Goal: Information Seeking & Learning: Learn about a topic

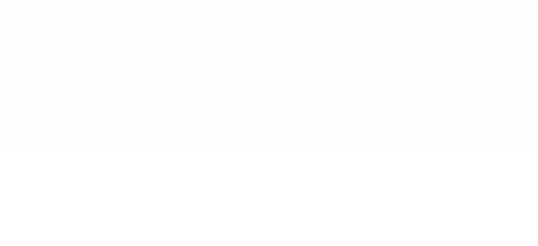
type input "******"
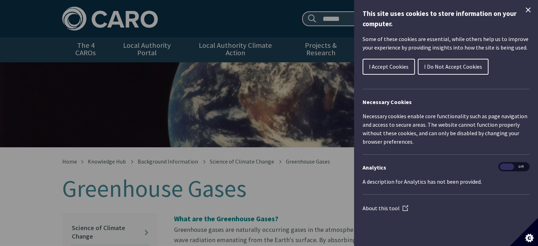
click at [528, 6] on icon "Close Cookie Control" at bounding box center [528, 10] width 8 height 8
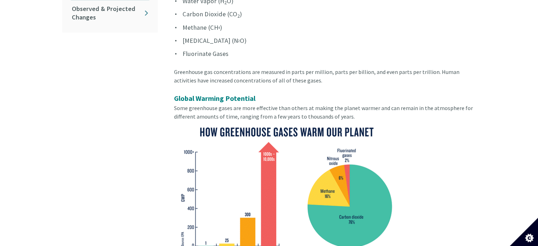
scroll to position [283, 0]
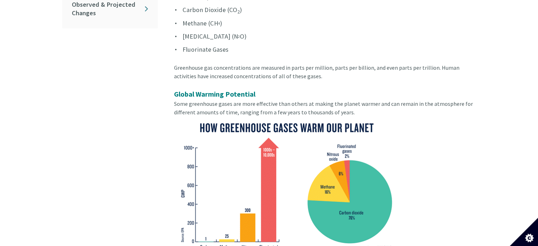
click at [234, 103] on span "Some greenhouse gases are more effective than others at making the planet warme…" at bounding box center [323, 108] width 299 height 16
click at [252, 103] on span "Some greenhouse gases are more effective than others at making the planet warme…" at bounding box center [323, 108] width 299 height 16
drag, startPoint x: 258, startPoint y: 102, endPoint x: 276, endPoint y: 101, distance: 18.0
click at [276, 101] on span "Some greenhouse gases are more effective than others at making the planet warme…" at bounding box center [323, 108] width 299 height 16
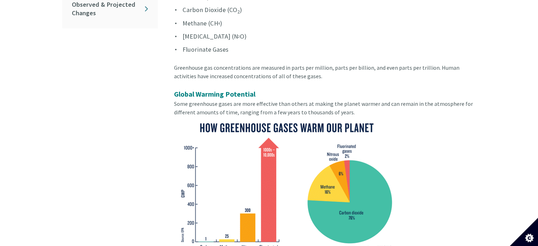
click at [289, 101] on span "Some greenhouse gases are more effective than others at making the planet warme…" at bounding box center [323, 108] width 299 height 16
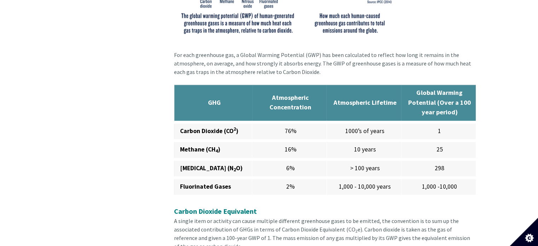
scroll to position [530, 0]
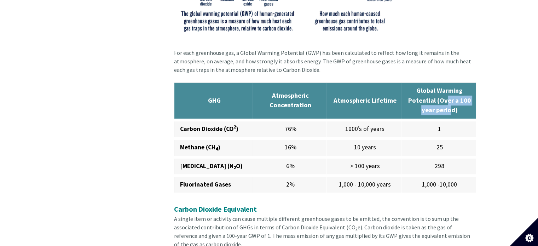
drag, startPoint x: 446, startPoint y: 93, endPoint x: 448, endPoint y: 106, distance: 13.3
click at [448, 106] on strong "Global Warming Potential (Over a 100 year period)" at bounding box center [439, 100] width 63 height 28
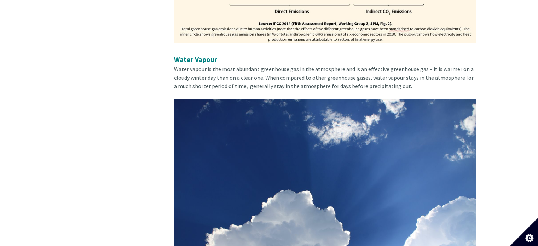
scroll to position [935, 0]
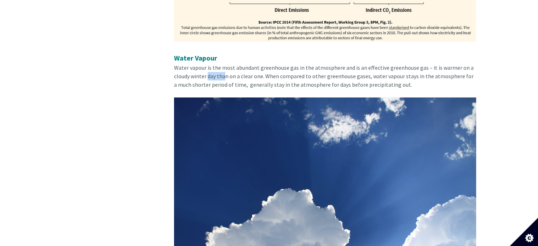
drag, startPoint x: 208, startPoint y: 65, endPoint x: 226, endPoint y: 70, distance: 18.4
click at [226, 70] on span "Water vapour is the most abundant greenhouse gas in the atmosphere and is an ef…" at bounding box center [323, 76] width 299 height 24
click at [240, 69] on span "Water vapour is the most abundant greenhouse gas in the atmosphere and is an ef…" at bounding box center [323, 76] width 299 height 24
drag, startPoint x: 257, startPoint y: 59, endPoint x: 296, endPoint y: 62, distance: 39.0
click at [296, 64] on span "Water vapour is the most abundant greenhouse gas in the atmosphere and is an ef…" at bounding box center [323, 76] width 299 height 24
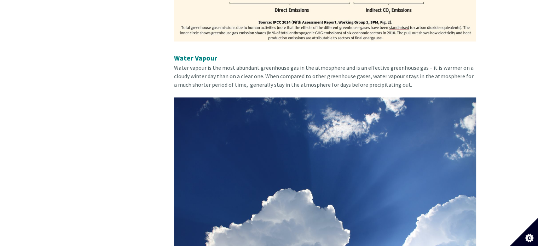
click at [303, 64] on span "Water vapour is the most abundant greenhouse gas in the atmosphere and is an ef…" at bounding box center [323, 76] width 299 height 24
drag, startPoint x: 303, startPoint y: 62, endPoint x: 311, endPoint y: 63, distance: 8.9
click at [311, 64] on span "Water vapour is the most abundant greenhouse gas in the atmosphere and is an ef…" at bounding box center [323, 76] width 299 height 24
click at [315, 70] on span "Water vapour is the most abundant greenhouse gas in the atmosphere and is an ef…" at bounding box center [323, 76] width 299 height 24
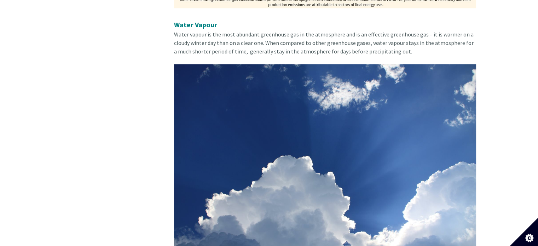
scroll to position [970, 0]
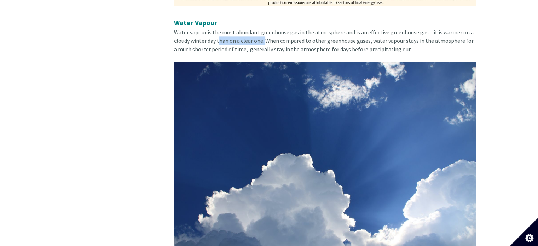
drag, startPoint x: 219, startPoint y: 32, endPoint x: 264, endPoint y: 36, distance: 45.8
click at [264, 36] on span "Water vapour is the most abundant greenhouse gas in the atmosphere and is an ef…" at bounding box center [323, 41] width 299 height 24
click at [260, 42] on span "Water vapour is the most abundant greenhouse gas in the atmosphere and is an ef…" at bounding box center [323, 41] width 299 height 24
drag, startPoint x: 258, startPoint y: 34, endPoint x: 273, endPoint y: 34, distance: 14.5
click at [273, 34] on span "Water vapour is the most abundant greenhouse gas in the atmosphere and is an ef…" at bounding box center [323, 41] width 299 height 24
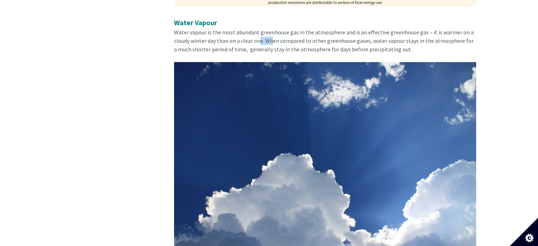
click at [273, 34] on span "Water vapour is the most abundant greenhouse gas in the atmosphere and is an ef…" at bounding box center [323, 41] width 299 height 24
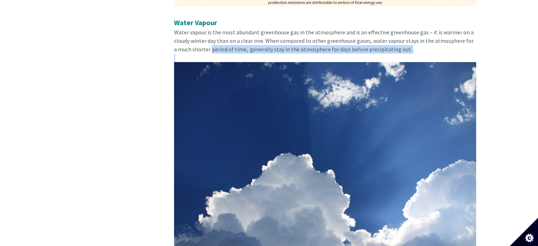
drag, startPoint x: 206, startPoint y: 41, endPoint x: 235, endPoint y: 46, distance: 28.8
click at [235, 46] on div "Water Vapour Water vapour is the most abundant greenhouse gas in the atmosphere…" at bounding box center [325, 39] width 302 height 45
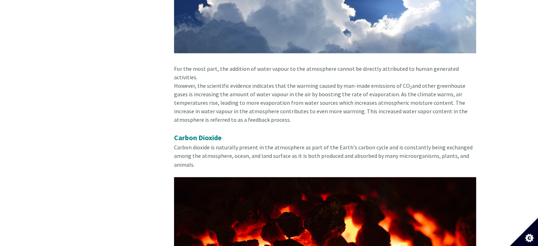
scroll to position [1182, 0]
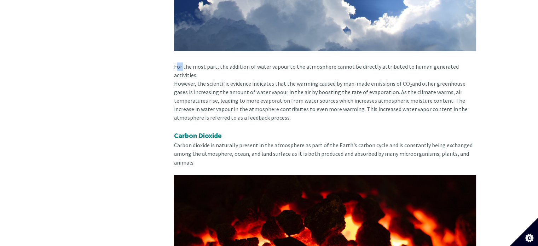
drag, startPoint x: 175, startPoint y: 62, endPoint x: 181, endPoint y: 62, distance: 6.0
click at [181, 62] on article "What are the Greenhouse Gases? Greenhouse gases are naturally occurring gases i…" at bounding box center [322, 94] width 308 height 2127
drag, startPoint x: 188, startPoint y: 59, endPoint x: 210, endPoint y: 60, distance: 22.3
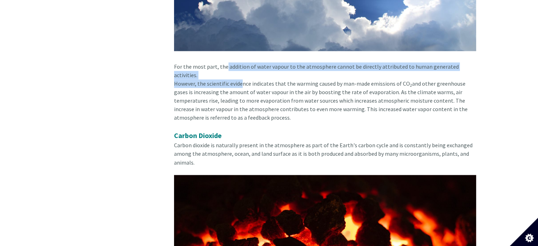
drag, startPoint x: 226, startPoint y: 60, endPoint x: 240, endPoint y: 64, distance: 14.9
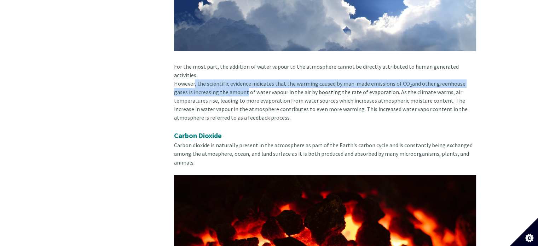
drag, startPoint x: 195, startPoint y: 70, endPoint x: 229, endPoint y: 74, distance: 34.5
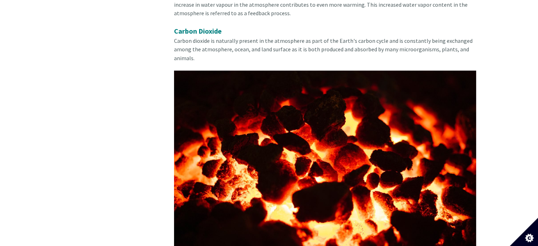
scroll to position [1288, 0]
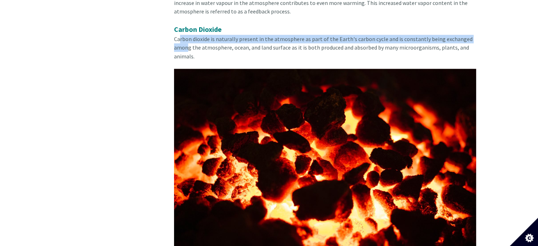
drag, startPoint x: 180, startPoint y: 25, endPoint x: 188, endPoint y: 34, distance: 11.3
click at [188, 35] on span "Carbon dioxide is naturally present in the atmosphere as part of the Earth's ca…" at bounding box center [323, 47] width 298 height 24
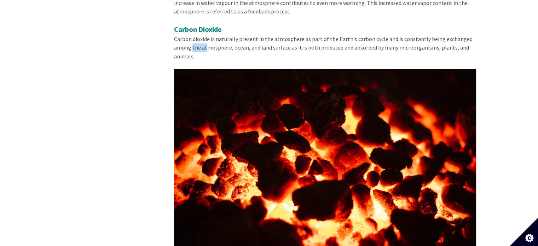
drag, startPoint x: 192, startPoint y: 32, endPoint x: 206, endPoint y: 34, distance: 14.3
click at [206, 35] on span "Carbon dioxide is naturally present in the atmosphere as part of the Earth's ca…" at bounding box center [323, 47] width 298 height 24
drag, startPoint x: 226, startPoint y: 31, endPoint x: 275, endPoint y: 33, distance: 48.8
click at [275, 35] on span "Carbon dioxide is naturally present in the atmosphere as part of the Earth's ca…" at bounding box center [323, 47] width 298 height 24
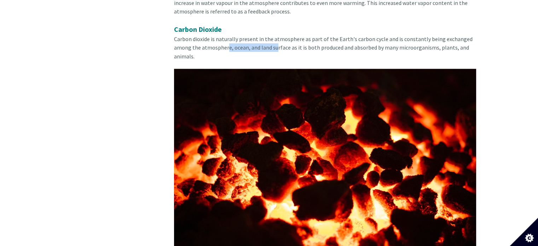
click at [275, 35] on span "Carbon dioxide is naturally present in the atmosphere as part of the Earth's ca…" at bounding box center [323, 47] width 298 height 24
drag, startPoint x: 215, startPoint y: 31, endPoint x: 270, endPoint y: 31, distance: 55.5
click at [270, 35] on span "Carbon dioxide is naturally present in the atmosphere as part of the Earth's ca…" at bounding box center [323, 47] width 298 height 24
drag, startPoint x: 279, startPoint y: 31, endPoint x: 300, endPoint y: 32, distance: 21.2
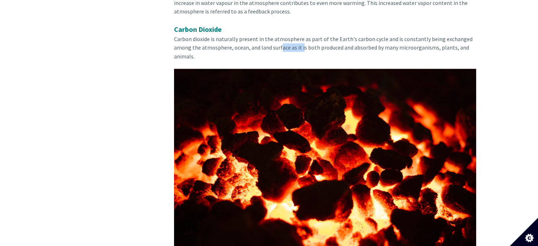
click at [300, 35] on span "Carbon dioxide is naturally present in the atmosphere as part of the Earth's ca…" at bounding box center [323, 47] width 298 height 24
click at [306, 35] on span "Carbon dioxide is naturally present in the atmosphere as part of the Earth's ca…" at bounding box center [323, 47] width 298 height 24
drag, startPoint x: 306, startPoint y: 32, endPoint x: 326, endPoint y: 33, distance: 19.8
click at [326, 35] on span "Carbon dioxide is naturally present in the atmosphere as part of the Earth's ca…" at bounding box center [323, 47] width 298 height 24
click at [334, 35] on span "Carbon dioxide is naturally present in the atmosphere as part of the Earth's ca…" at bounding box center [323, 47] width 298 height 24
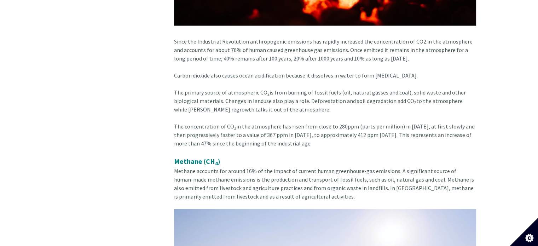
scroll to position [1536, 0]
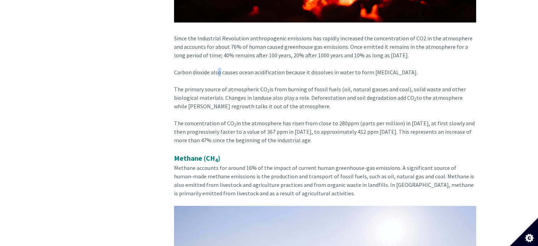
drag, startPoint x: 218, startPoint y: 53, endPoint x: 219, endPoint y: 60, distance: 7.1
click at [219, 68] on div "Carbon dioxide also causes ocean acidification because it dissolves in water to…" at bounding box center [325, 76] width 302 height 17
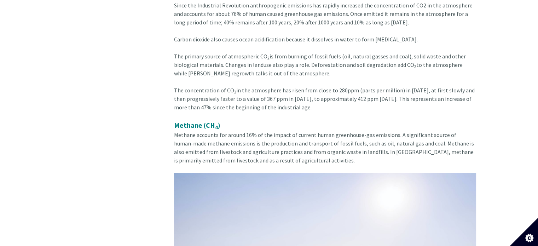
scroll to position [1571, 0]
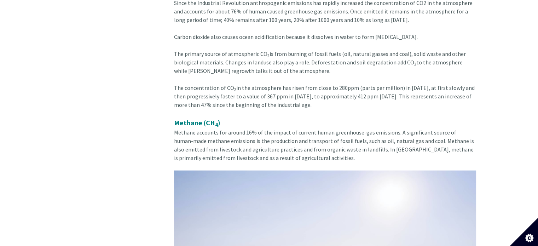
click at [228, 49] on div "The primary source of atmospheric CO 2 is from burning of fossil fuels (oil, na…" at bounding box center [325, 66] width 302 height 34
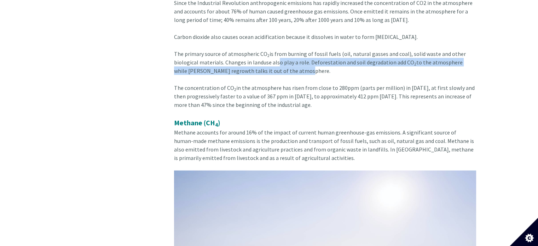
drag, startPoint x: 274, startPoint y: 49, endPoint x: 293, endPoint y: 55, distance: 20.6
click at [293, 55] on div "The primary source of atmospheric CO 2 is from burning of fossil fuels (oil, na…" at bounding box center [325, 66] width 302 height 34
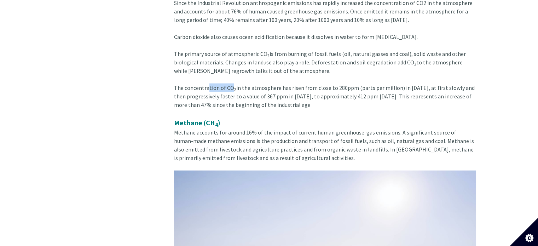
drag, startPoint x: 206, startPoint y: 72, endPoint x: 230, endPoint y: 74, distance: 24.2
click at [230, 83] on div "The concentration of CO 2 in the atmosphere has risen from close to 280ppm (par…" at bounding box center [325, 100] width 302 height 34
click at [234, 87] on sub "2" at bounding box center [235, 89] width 2 height 5
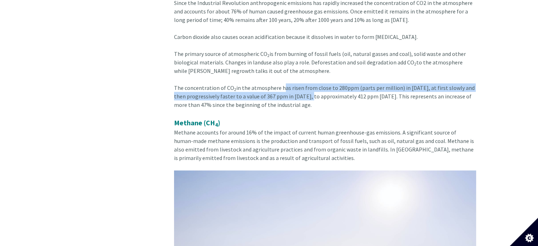
drag, startPoint x: 277, startPoint y: 73, endPoint x: 297, endPoint y: 77, distance: 20.2
click at [297, 83] on div "The concentration of CO 2 in the atmosphere has risen from close to 280ppm (par…" at bounding box center [325, 100] width 302 height 34
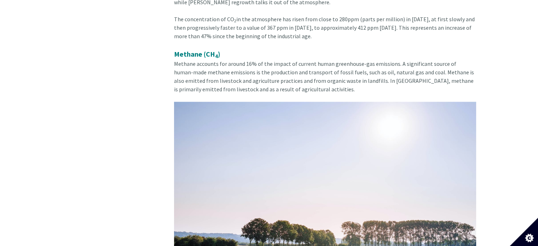
scroll to position [1642, 0]
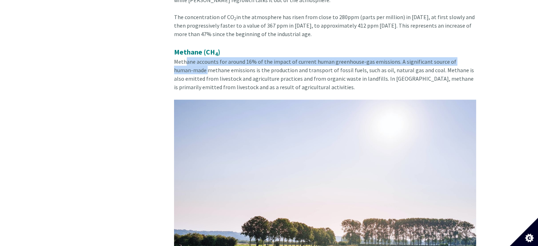
drag, startPoint x: 185, startPoint y: 48, endPoint x: 189, endPoint y: 54, distance: 7.6
click at [189, 58] on span "Methane accounts for around 16% of the impact of current human greenhouse-gas e…" at bounding box center [324, 74] width 300 height 33
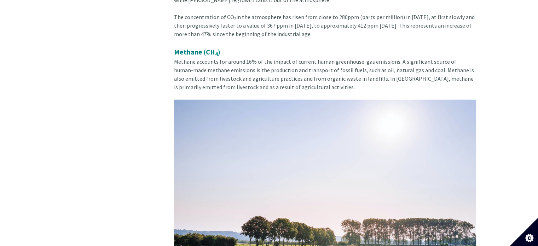
click at [193, 58] on span "Methane accounts for around 16% of the impact of current human greenhouse-gas e…" at bounding box center [324, 74] width 300 height 33
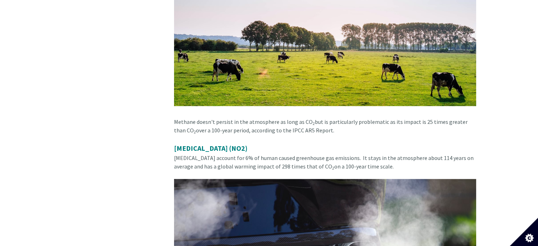
scroll to position [1854, 0]
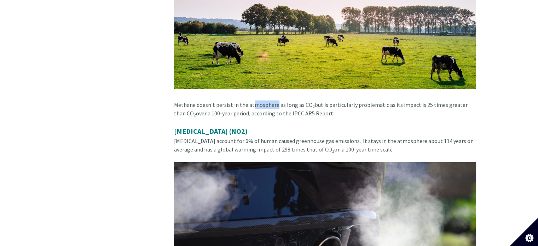
drag, startPoint x: 253, startPoint y: 88, endPoint x: 274, endPoint y: 91, distance: 20.7
click at [274, 100] on div "Methane doesn't persist in the atmosphere as long as CO 2 but is particularly p…" at bounding box center [325, 112] width 302 height 25
click at [290, 100] on div "Methane doesn't persist in the atmosphere as long as CO 2 but is particularly p…" at bounding box center [325, 112] width 302 height 25
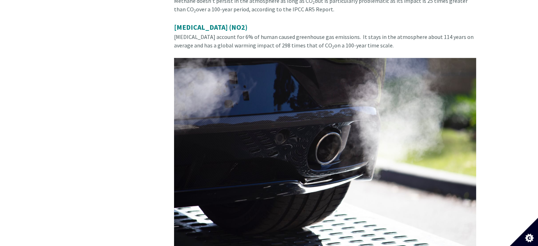
scroll to position [1960, 0]
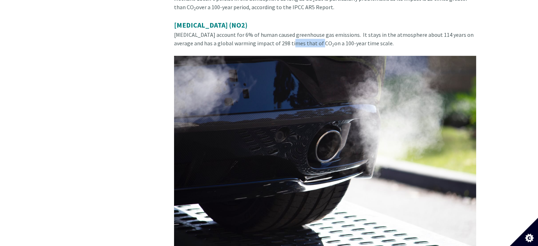
drag, startPoint x: 274, startPoint y: 30, endPoint x: 302, endPoint y: 30, distance: 27.9
click at [302, 31] on span "[MEDICAL_DATA] account for 6% of human caused greenhouse gas emissions. It stay…" at bounding box center [323, 39] width 299 height 16
click at [302, 31] on div "[MEDICAL_DATA] (NO2) [MEDICAL_DATA] account for 6% of human caused greenhouse g…" at bounding box center [325, 153] width 302 height 266
drag, startPoint x: 308, startPoint y: 28, endPoint x: 331, endPoint y: 29, distance: 23.4
click at [331, 31] on span "[MEDICAL_DATA] account for 6% of human caused greenhouse gas emissions. It stay…" at bounding box center [323, 39] width 299 height 16
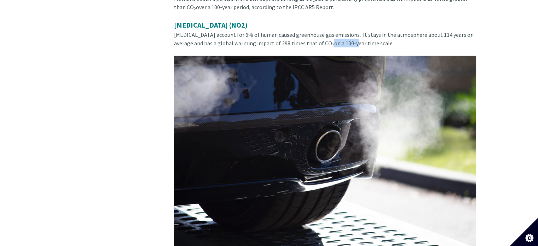
click at [331, 31] on span "[MEDICAL_DATA] account for 6% of human caused greenhouse gas emissions. It stay…" at bounding box center [323, 39] width 299 height 16
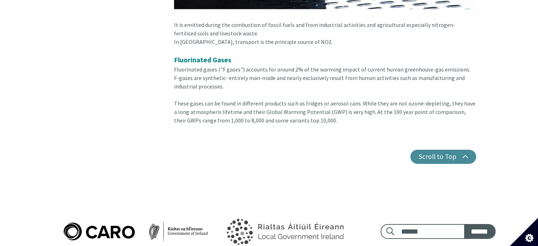
scroll to position [2207, 0]
drag, startPoint x: 174, startPoint y: 27, endPoint x: 188, endPoint y: 29, distance: 15.0
click at [188, 38] on div "In [GEOGRAPHIC_DATA], transport is the principle source of NO2." at bounding box center [325, 46] width 302 height 17
click at [225, 38] on div "In [GEOGRAPHIC_DATA], transport is the principle source of NO2." at bounding box center [325, 46] width 302 height 17
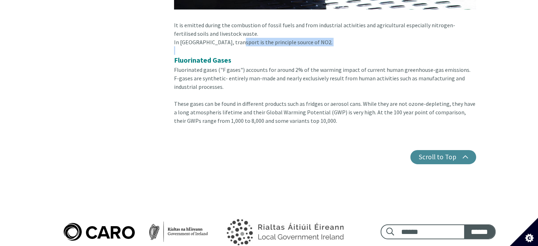
drag, startPoint x: 229, startPoint y: 28, endPoint x: 245, endPoint y: 31, distance: 17.0
click at [245, 38] on div "In [GEOGRAPHIC_DATA], transport is the principle source of NO2." at bounding box center [325, 46] width 302 height 17
drag, startPoint x: 380, startPoint y: 95, endPoint x: 394, endPoint y: 96, distance: 14.1
click at [394, 99] on div "These gases can be found in different products such as fridges or aerosol cans.…" at bounding box center [325, 111] width 302 height 25
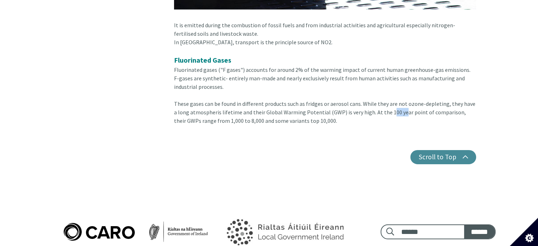
click at [394, 99] on div "These gases can be found in different products such as fridges or aerosol cans.…" at bounding box center [325, 111] width 302 height 25
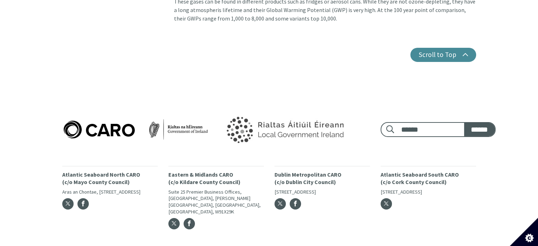
scroll to position [2313, 0]
